Goal: Register for event/course

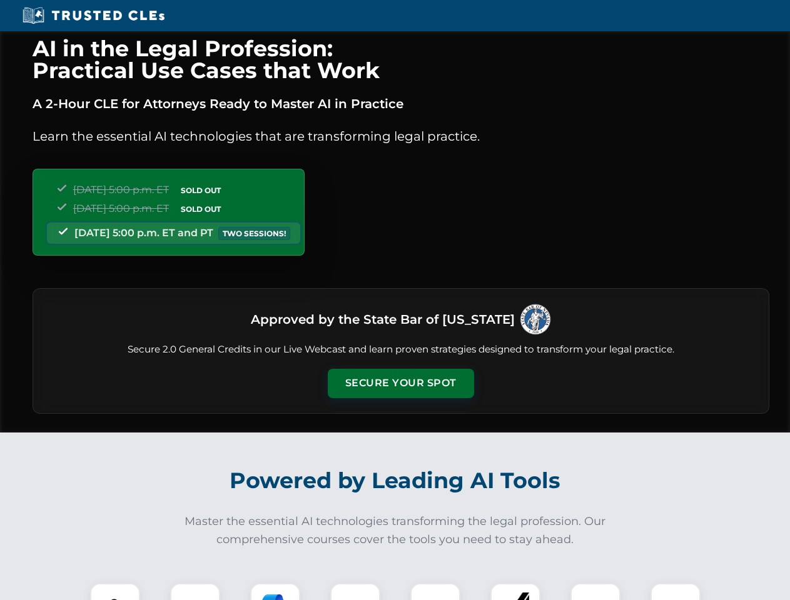
click at [400, 383] on button "Secure Your Spot" at bounding box center [401, 383] width 146 height 29
click at [115, 592] on img at bounding box center [115, 608] width 36 height 36
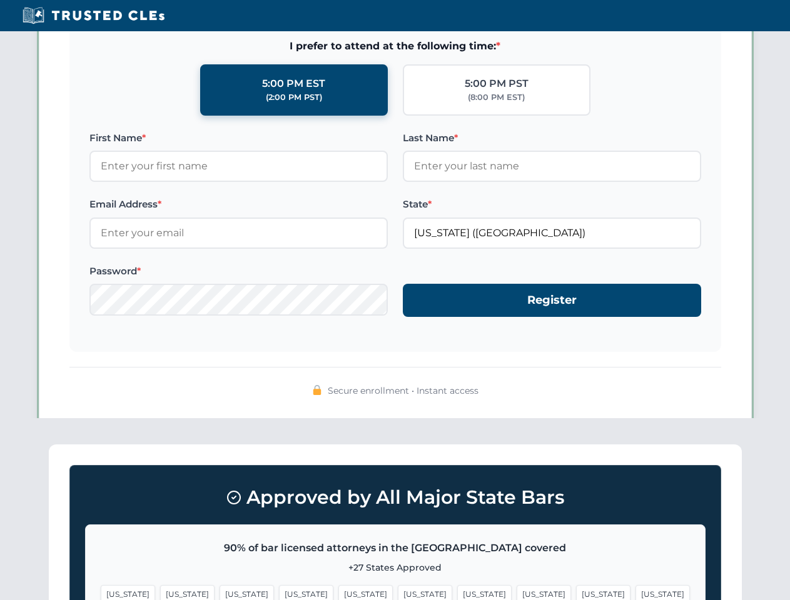
click at [457, 592] on span "[US_STATE]" at bounding box center [484, 594] width 54 height 18
click at [576, 592] on span "[US_STATE]" at bounding box center [603, 594] width 54 height 18
